Goal: Understand process/instructions

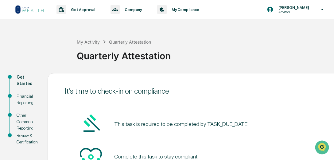
click at [23, 82] on div "Get Started" at bounding box center [27, 80] width 21 height 13
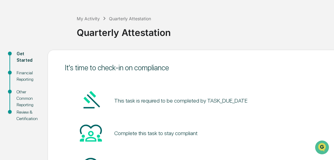
scroll to position [31, 0]
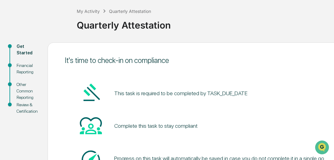
click at [27, 73] on div "Financial Reporting" at bounding box center [27, 68] width 21 height 13
click at [10, 65] on span at bounding box center [10, 65] width 4 height 4
click at [30, 68] on div "Financial Reporting" at bounding box center [27, 68] width 21 height 13
drag, startPoint x: 21, startPoint y: 49, endPoint x: 38, endPoint y: 58, distance: 19.7
click at [22, 49] on div "Get Started" at bounding box center [27, 49] width 21 height 13
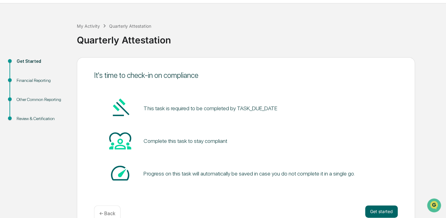
scroll to position [29, 0]
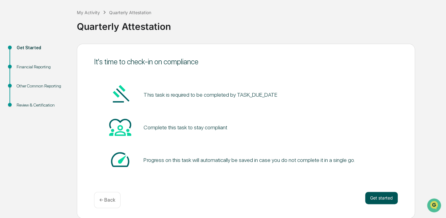
click at [334, 160] on button "Get started" at bounding box center [381, 197] width 33 height 12
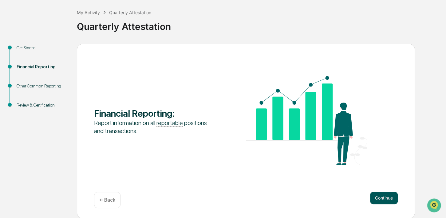
click at [334, 160] on button "Continue" at bounding box center [384, 197] width 28 height 12
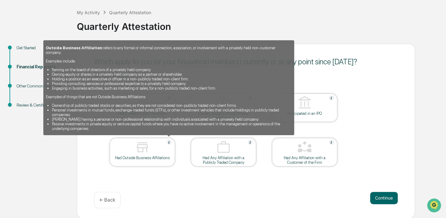
click at [170, 142] on img at bounding box center [169, 142] width 5 height 5
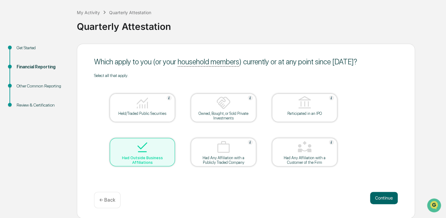
click at [170, 142] on div at bounding box center [142, 148] width 61 height 16
